Goal: Navigation & Orientation: Find specific page/section

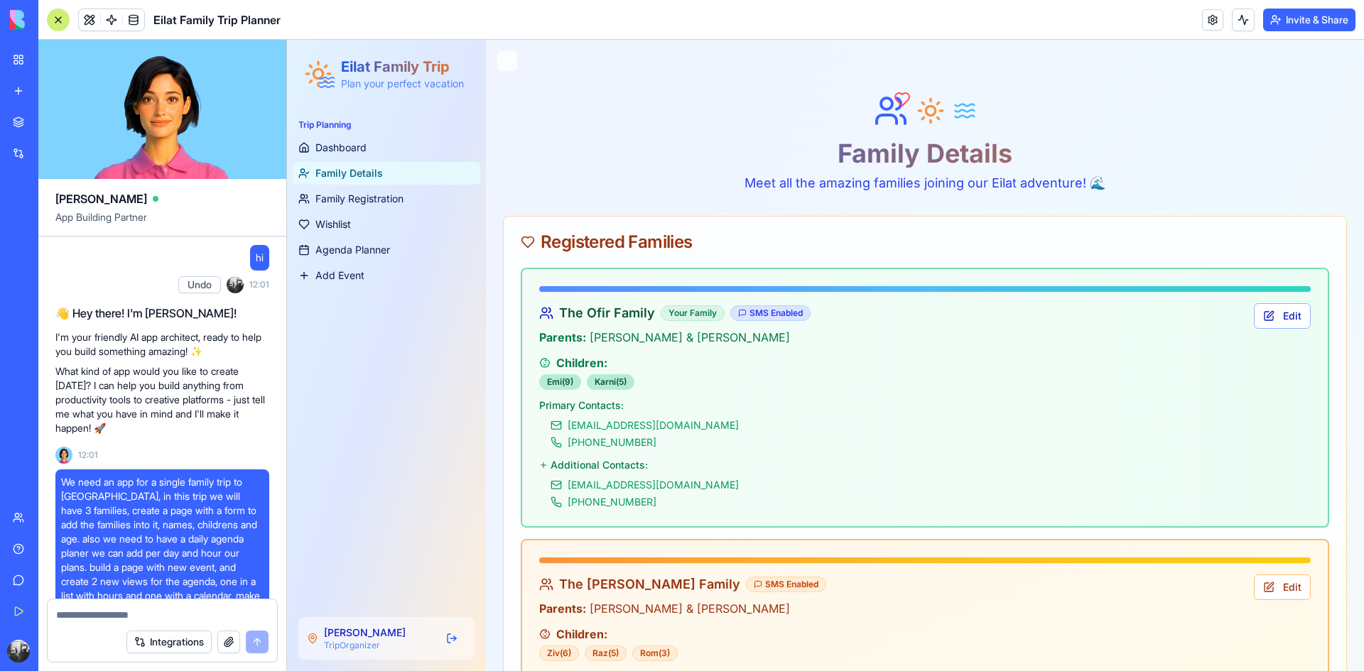
scroll to position [25833, 0]
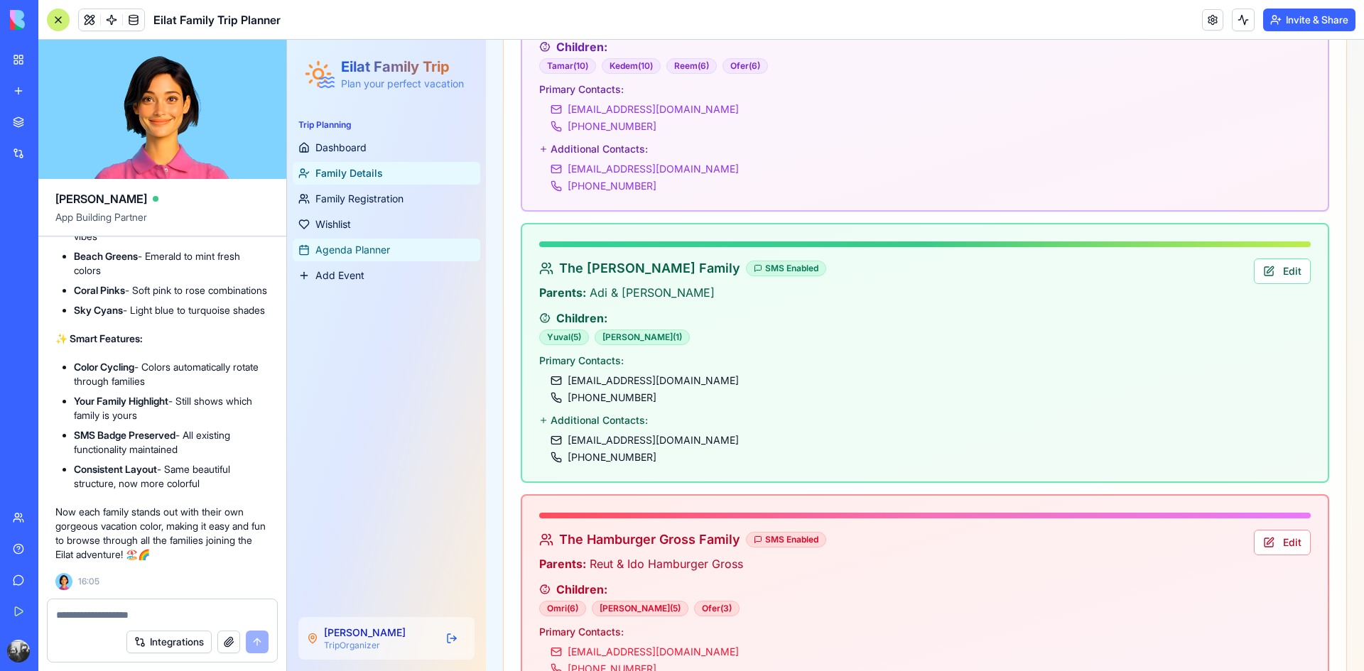
click at [357, 244] on span "Agenda Planner" at bounding box center [352, 250] width 75 height 14
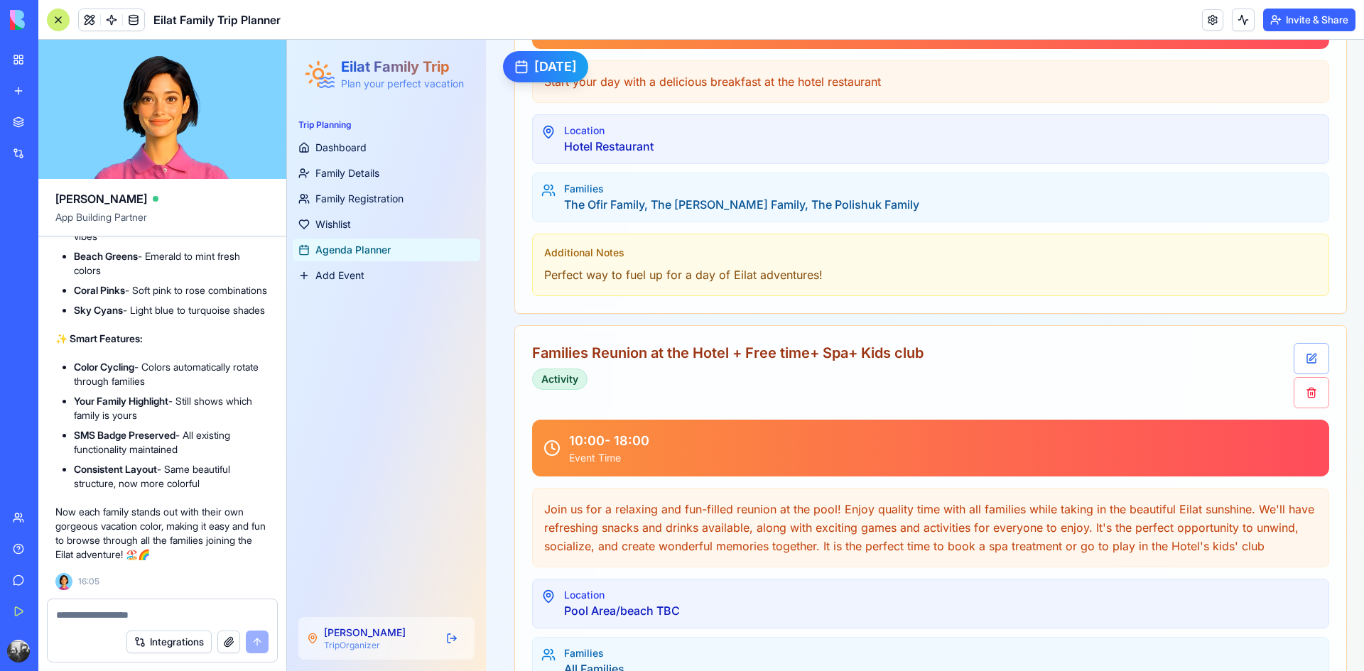
scroll to position [2912, 0]
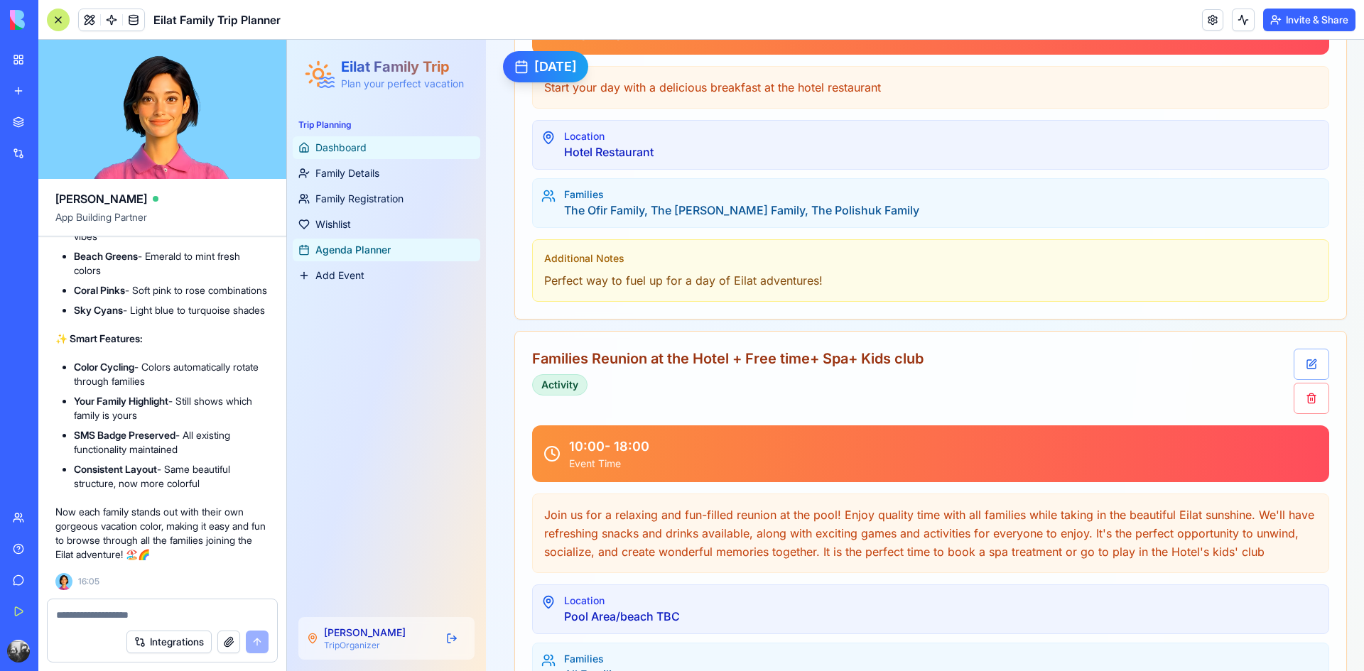
click at [357, 151] on span "Dashboard" at bounding box center [340, 148] width 51 height 14
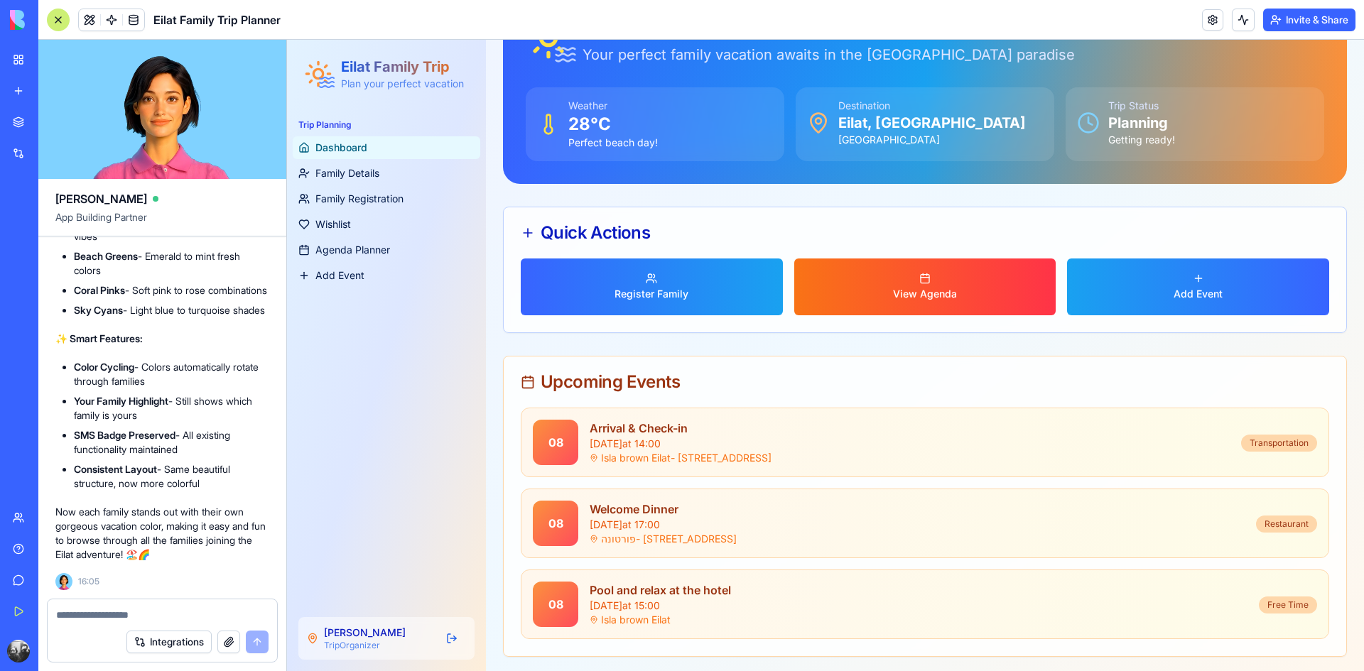
scroll to position [109, 0]
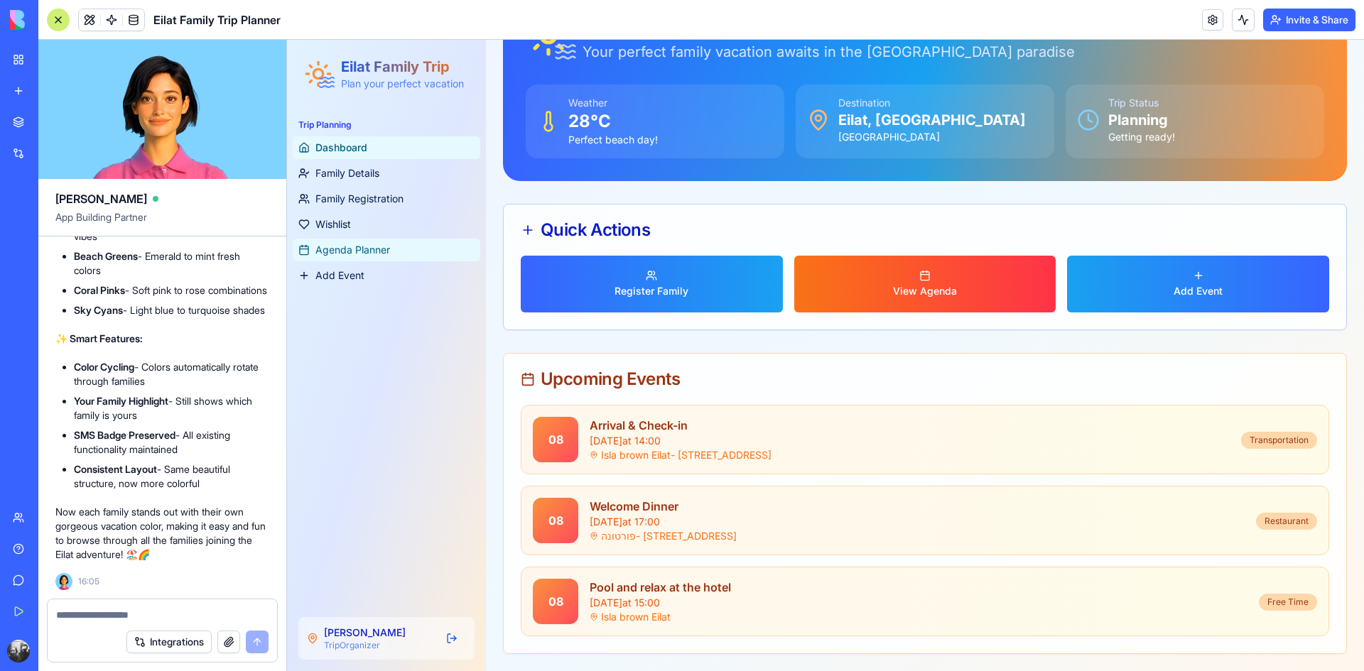
click at [357, 245] on span "Agenda Planner" at bounding box center [352, 250] width 75 height 14
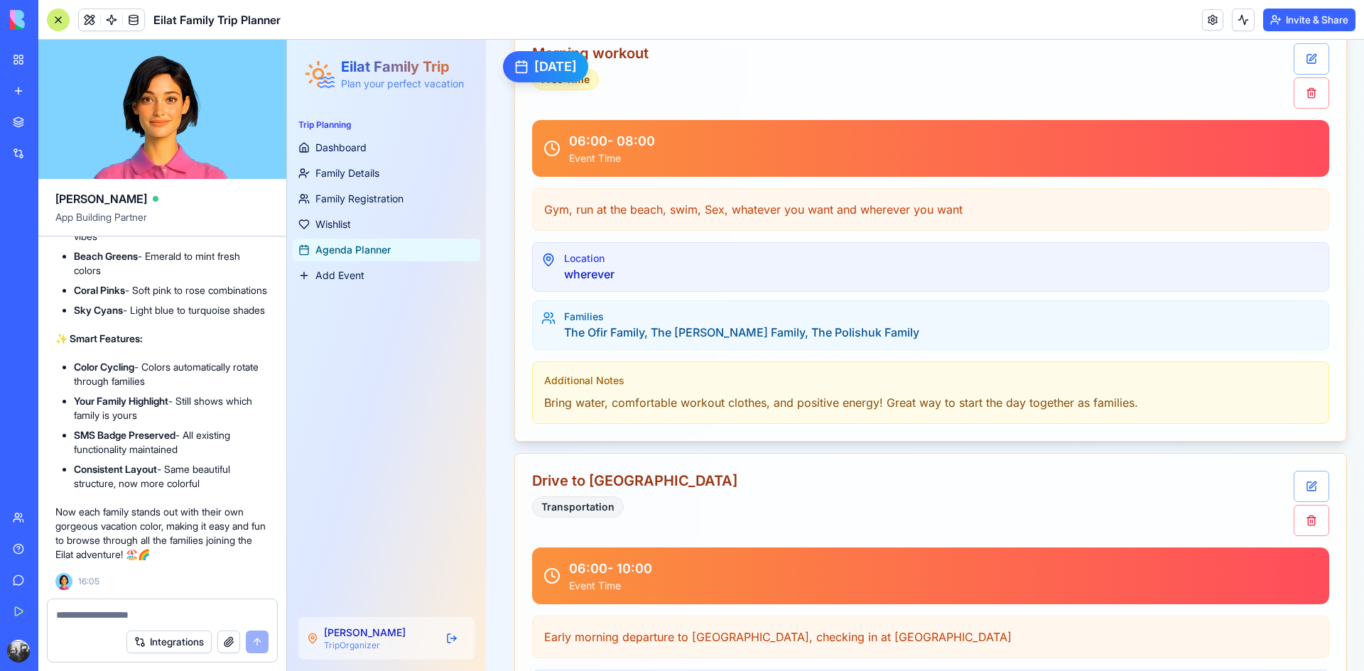
scroll to position [1955, 0]
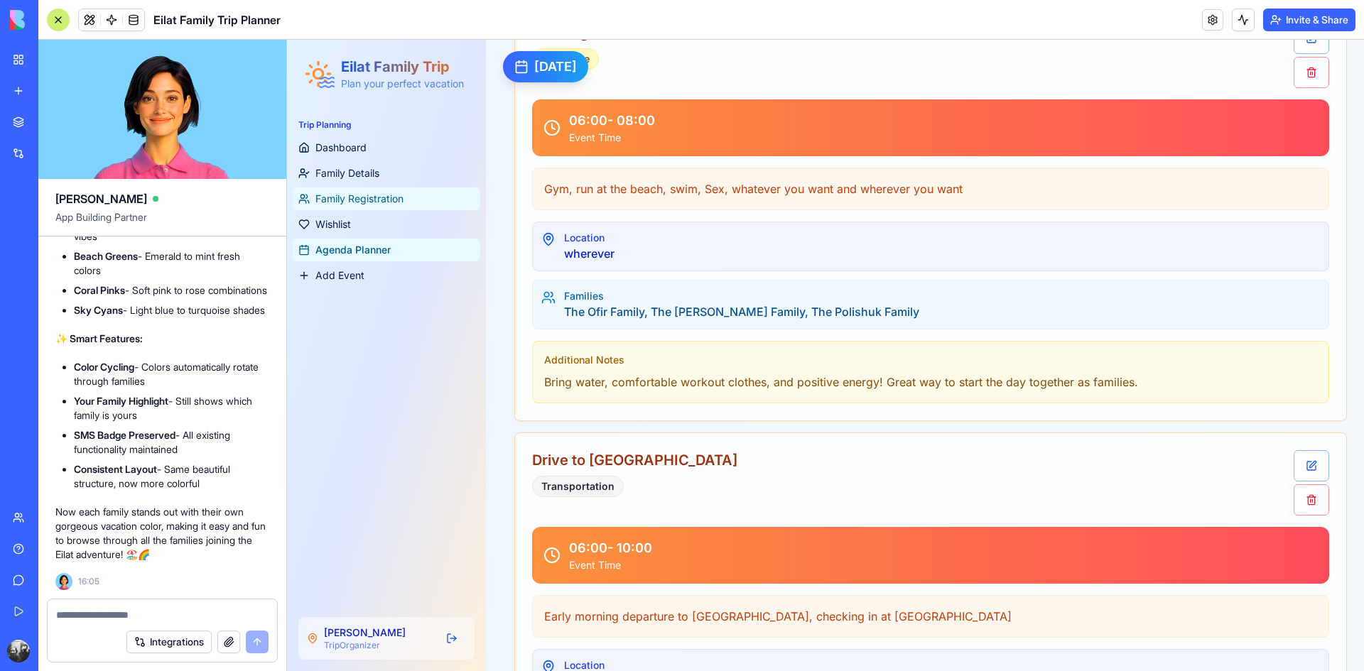
click at [358, 202] on span "Family Registration" at bounding box center [359, 199] width 88 height 14
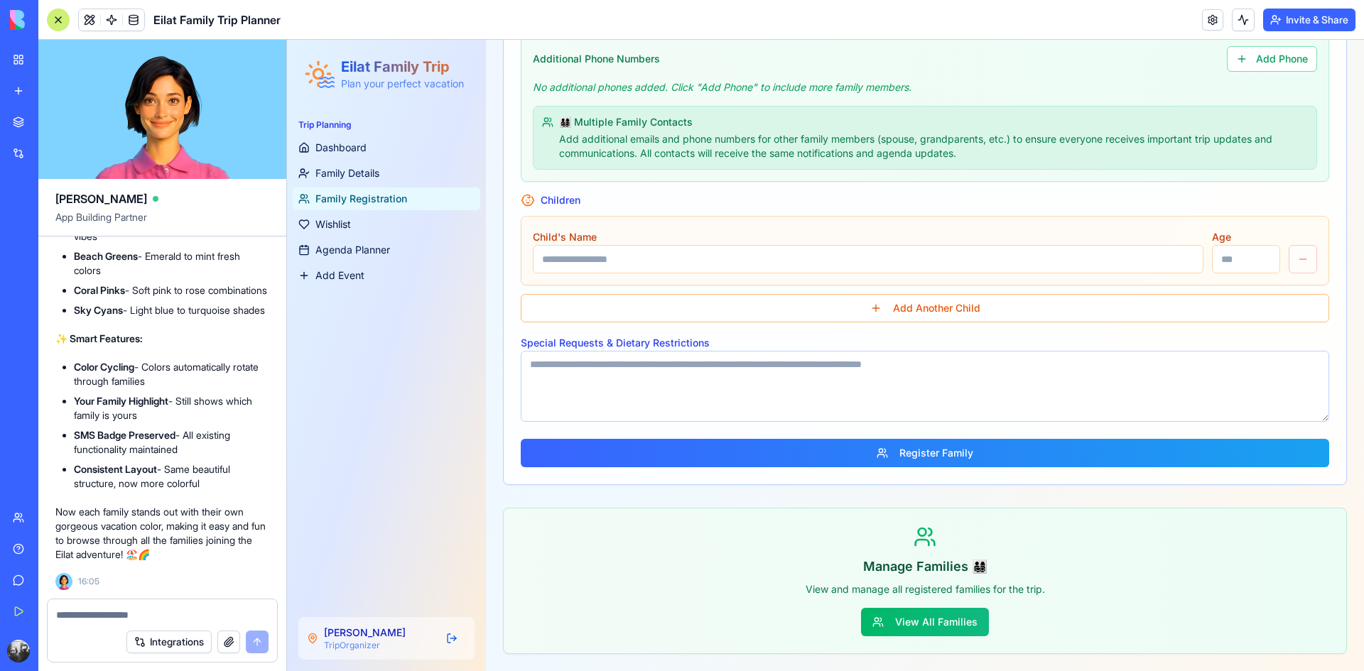
scroll to position [683, 0]
click at [350, 172] on span "Family Details" at bounding box center [347, 173] width 64 height 14
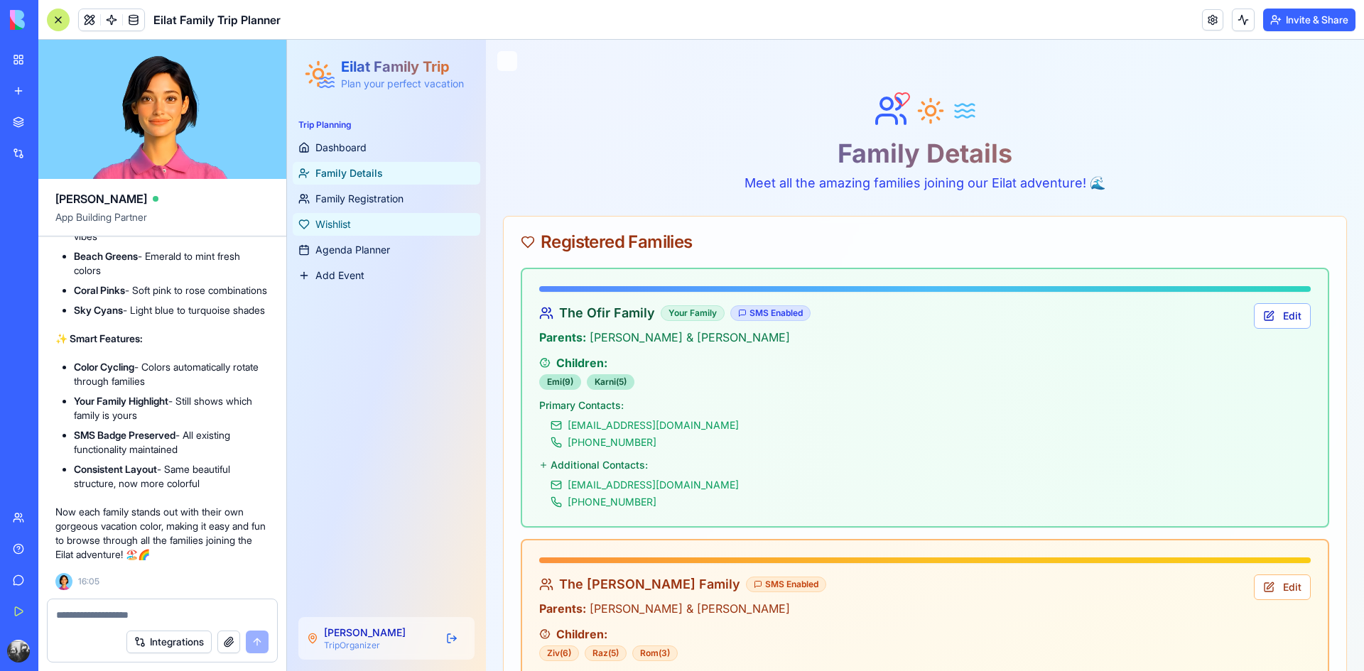
click at [391, 219] on link "Wishlist" at bounding box center [386, 224] width 187 height 23
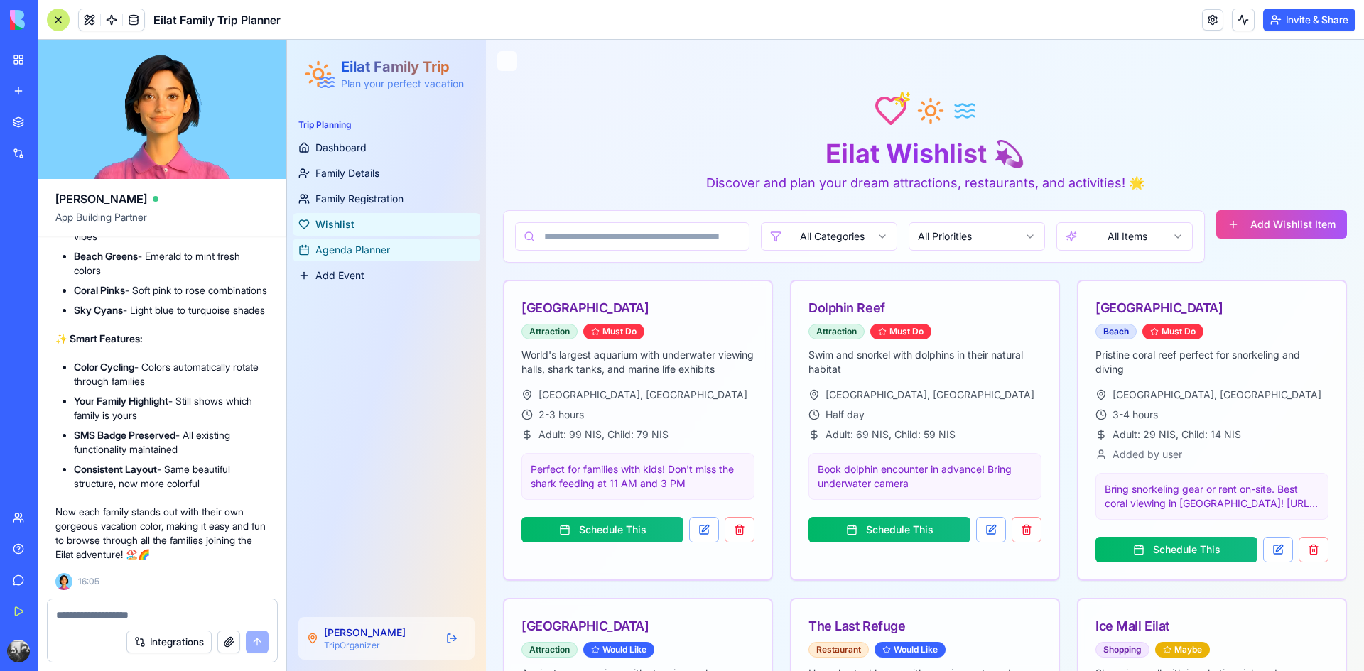
click at [366, 255] on span "Agenda Planner" at bounding box center [352, 250] width 75 height 14
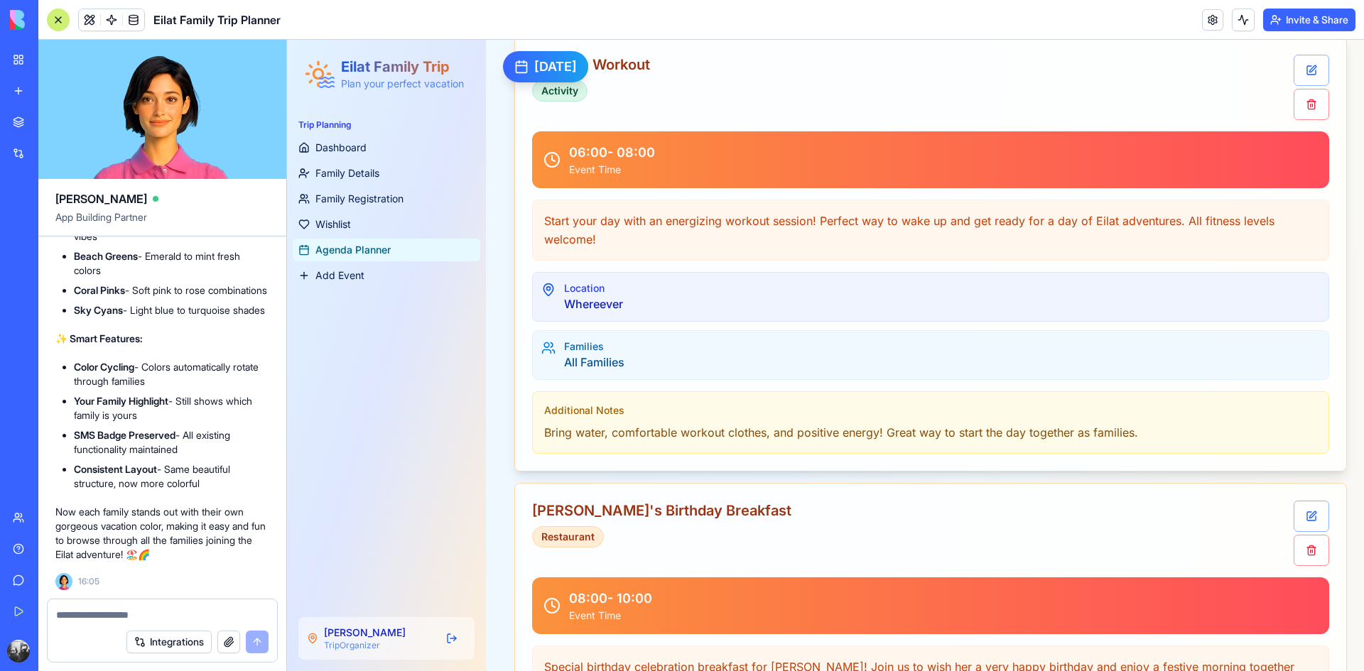
scroll to position [5256, 0]
